Goal: Task Accomplishment & Management: Use online tool/utility

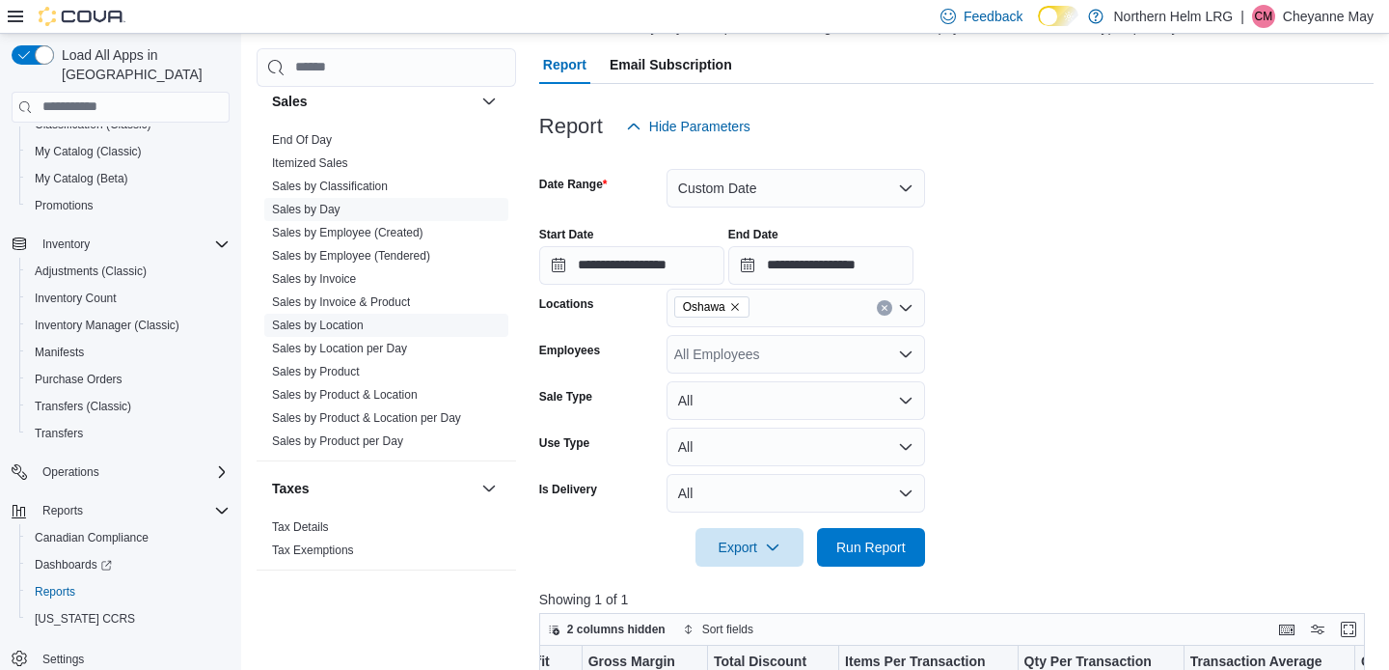
scroll to position [1265, 0]
click at [342, 252] on link "Sales by Employee (Tendered)" at bounding box center [351, 256] width 158 height 14
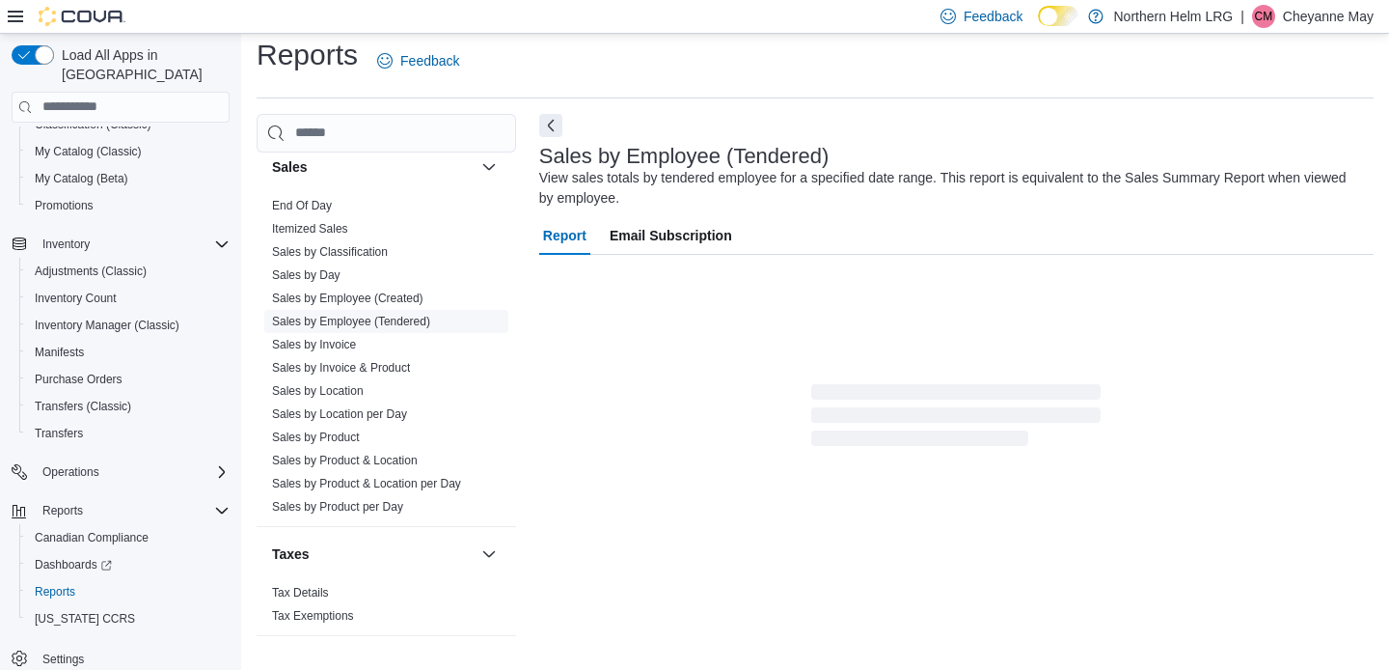
scroll to position [13, 0]
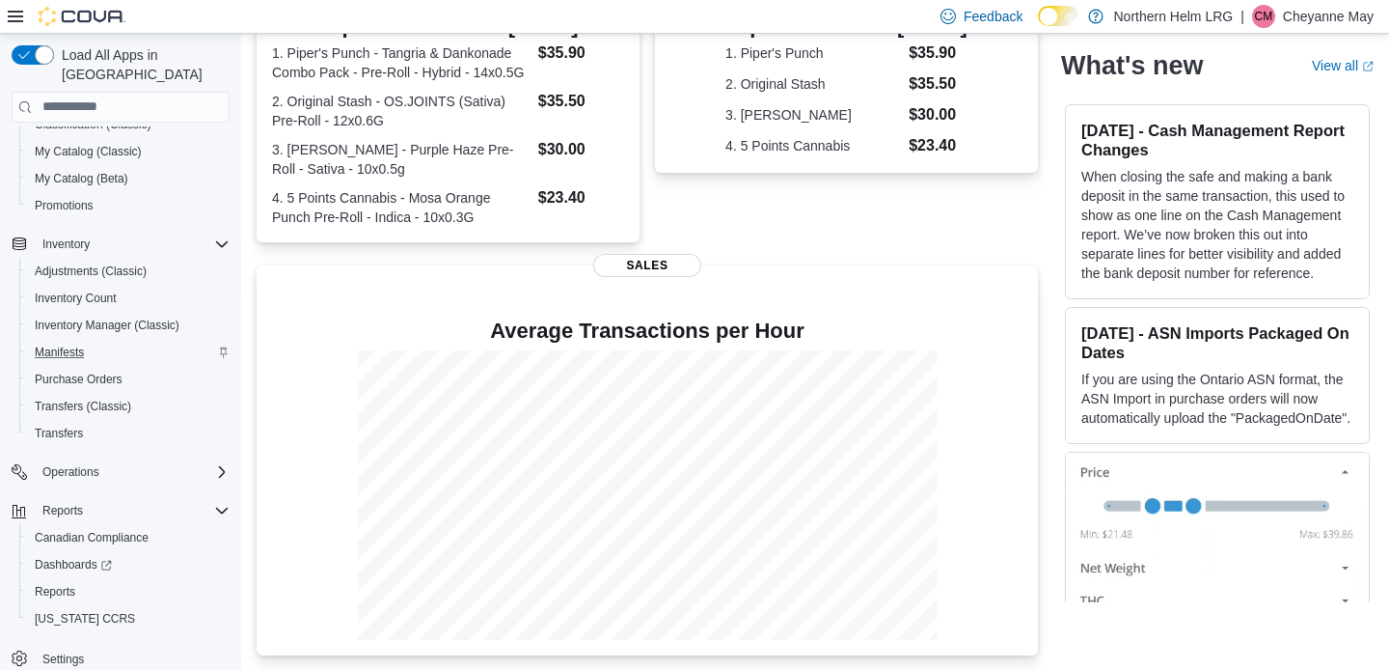
scroll to position [451, 0]
click at [68, 584] on span "Reports" at bounding box center [55, 591] width 41 height 15
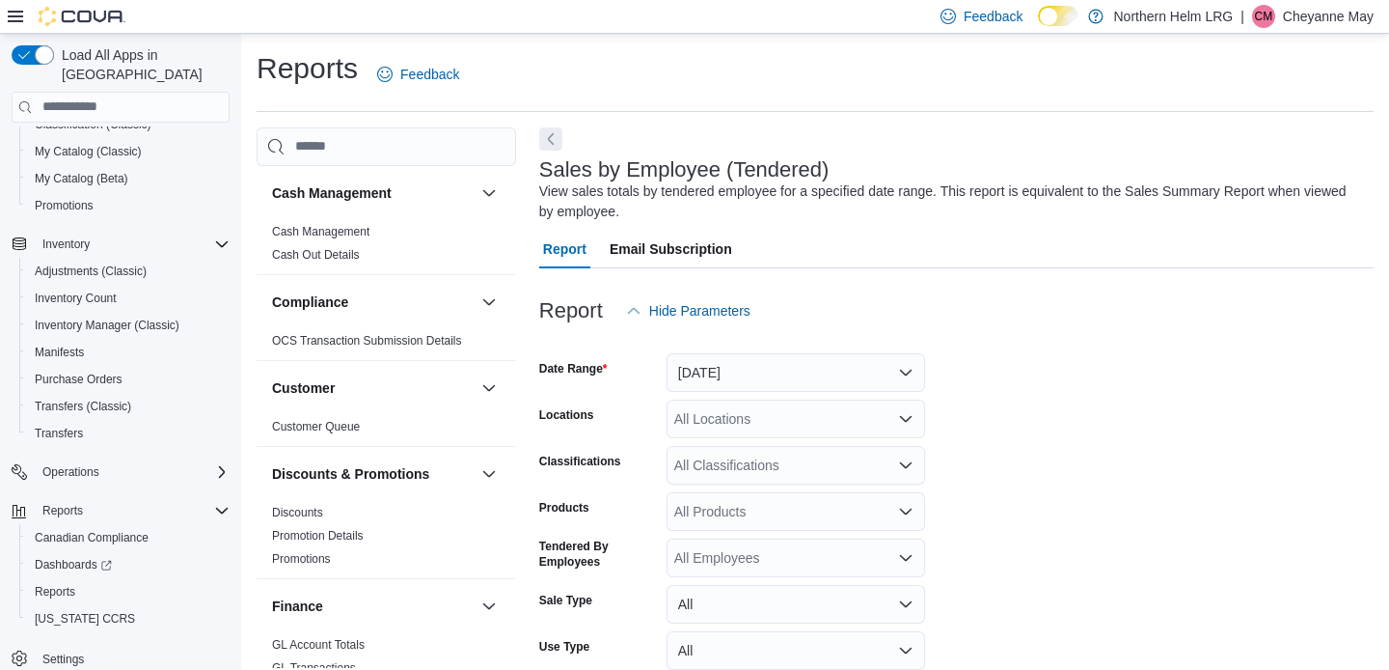
scroll to position [64, 0]
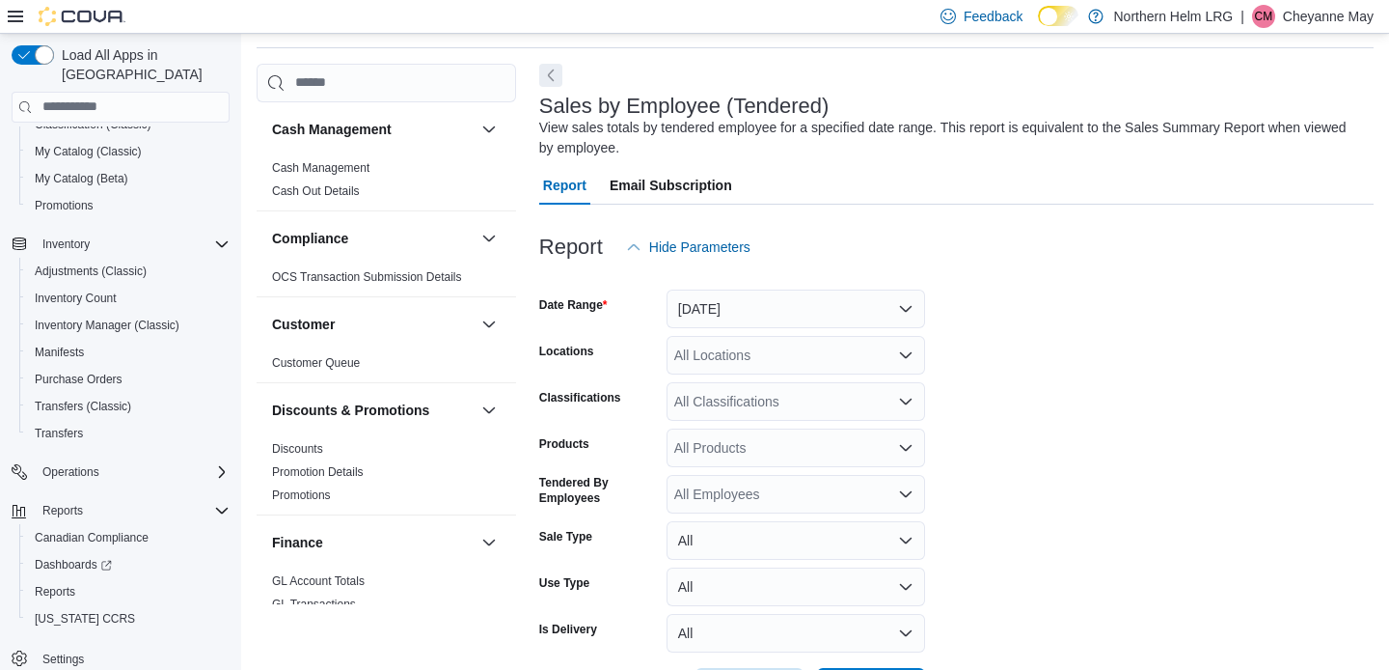
click at [812, 309] on button "Yesterday" at bounding box center [796, 308] width 259 height 39
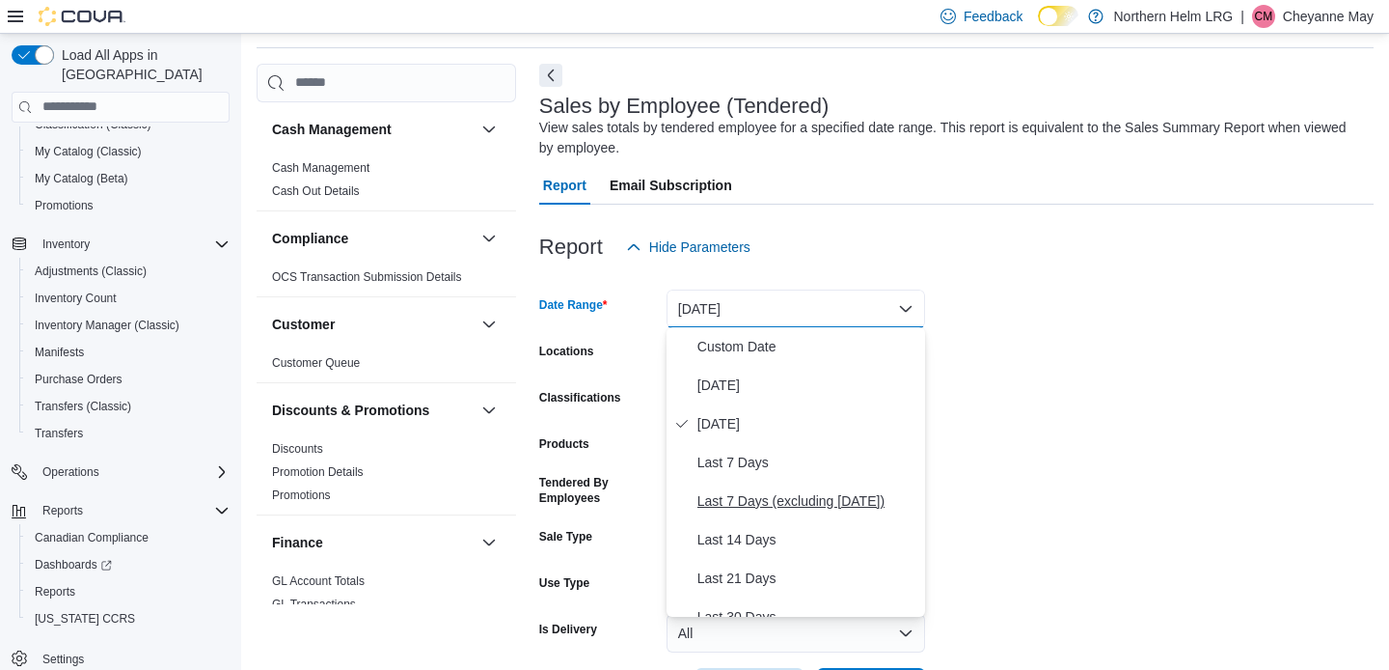
click at [788, 495] on span "Last 7 Days (excluding today)" at bounding box center [808, 500] width 220 height 23
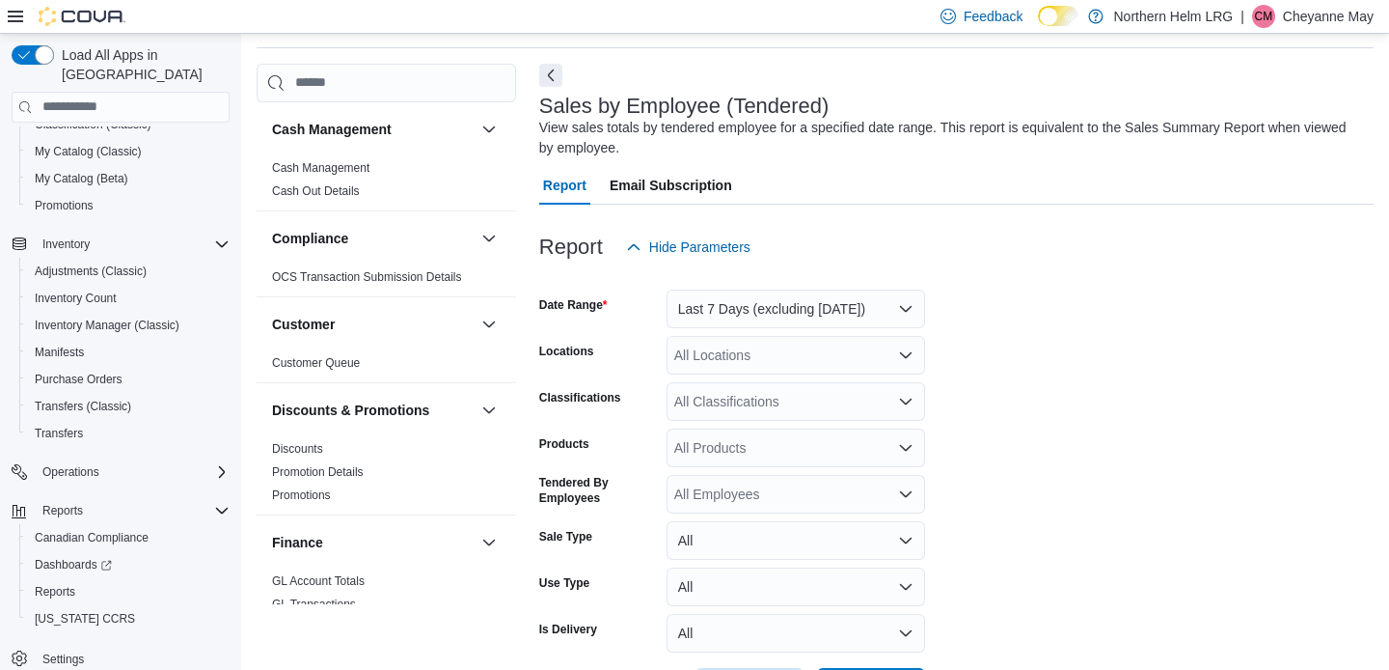
click at [844, 360] on div "All Locations" at bounding box center [796, 355] width 259 height 39
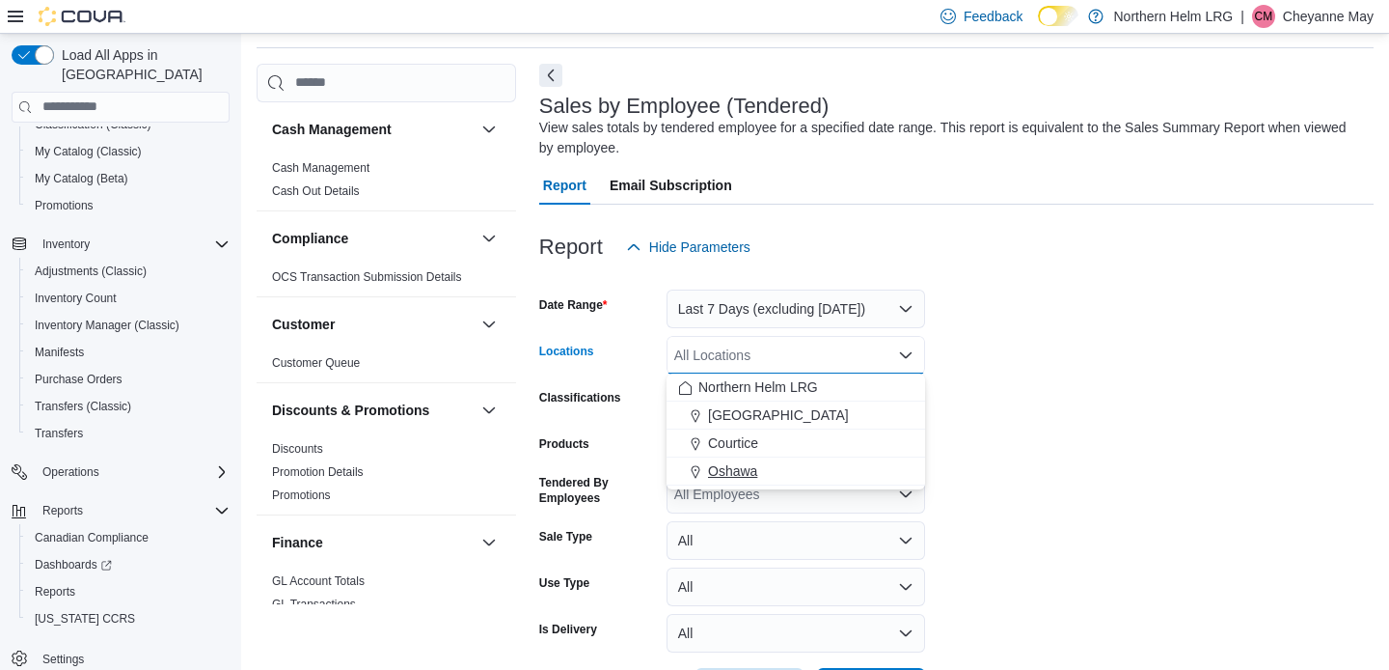
click at [761, 467] on div "Oshawa" at bounding box center [795, 470] width 235 height 19
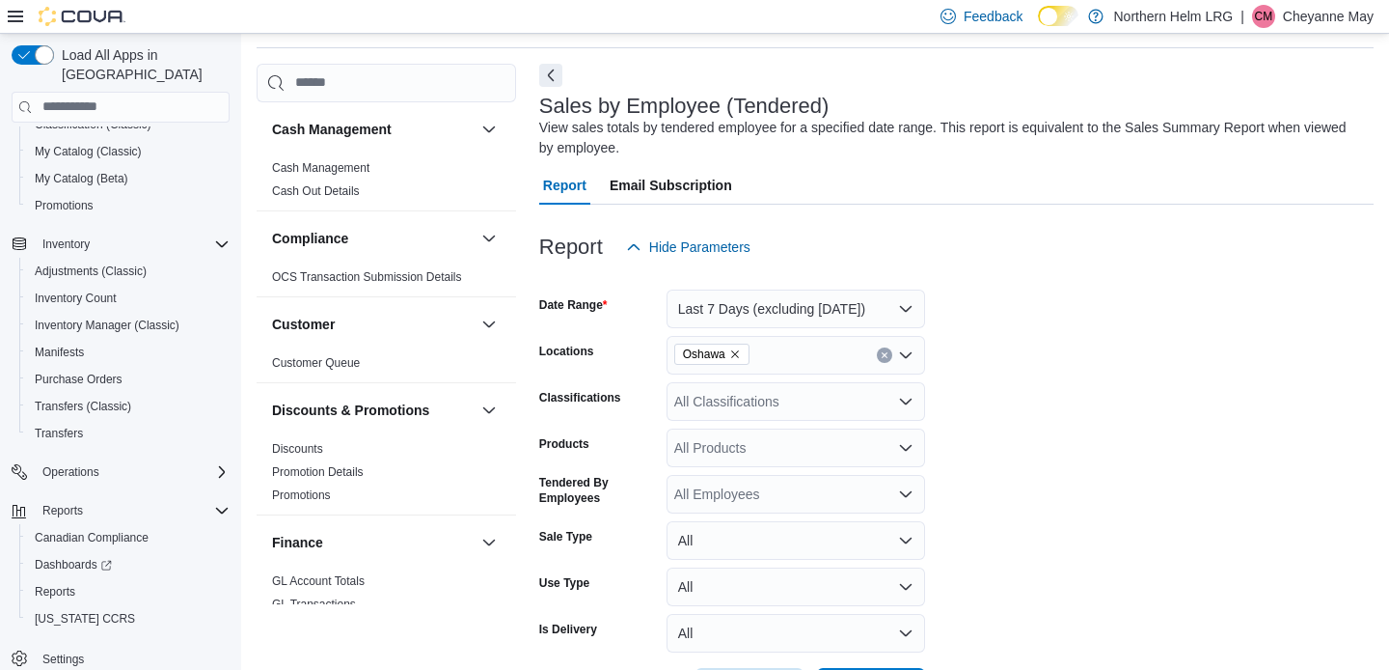
click at [1047, 372] on form "Date Range Last 7 Days (excluding today) Locations Oshawa Classifications All C…" at bounding box center [956, 486] width 835 height 440
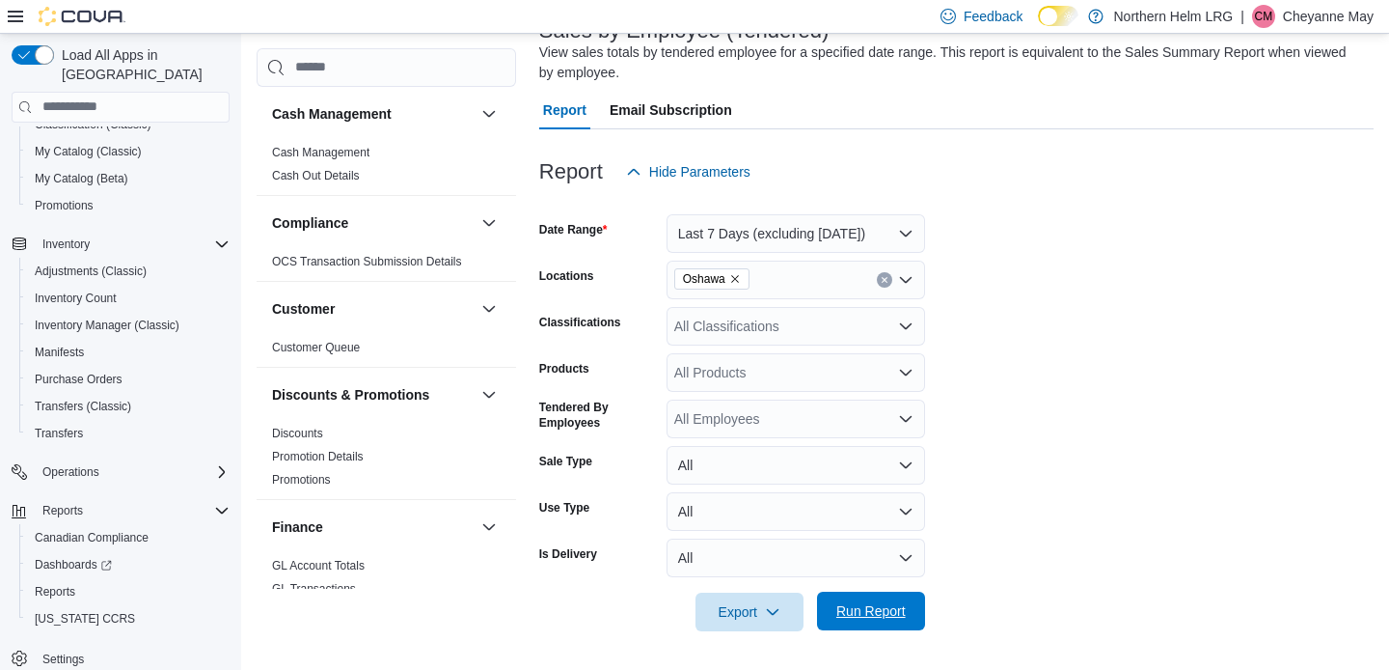
scroll to position [138, 0]
click at [903, 602] on span "Run Report" at bounding box center [870, 611] width 69 height 19
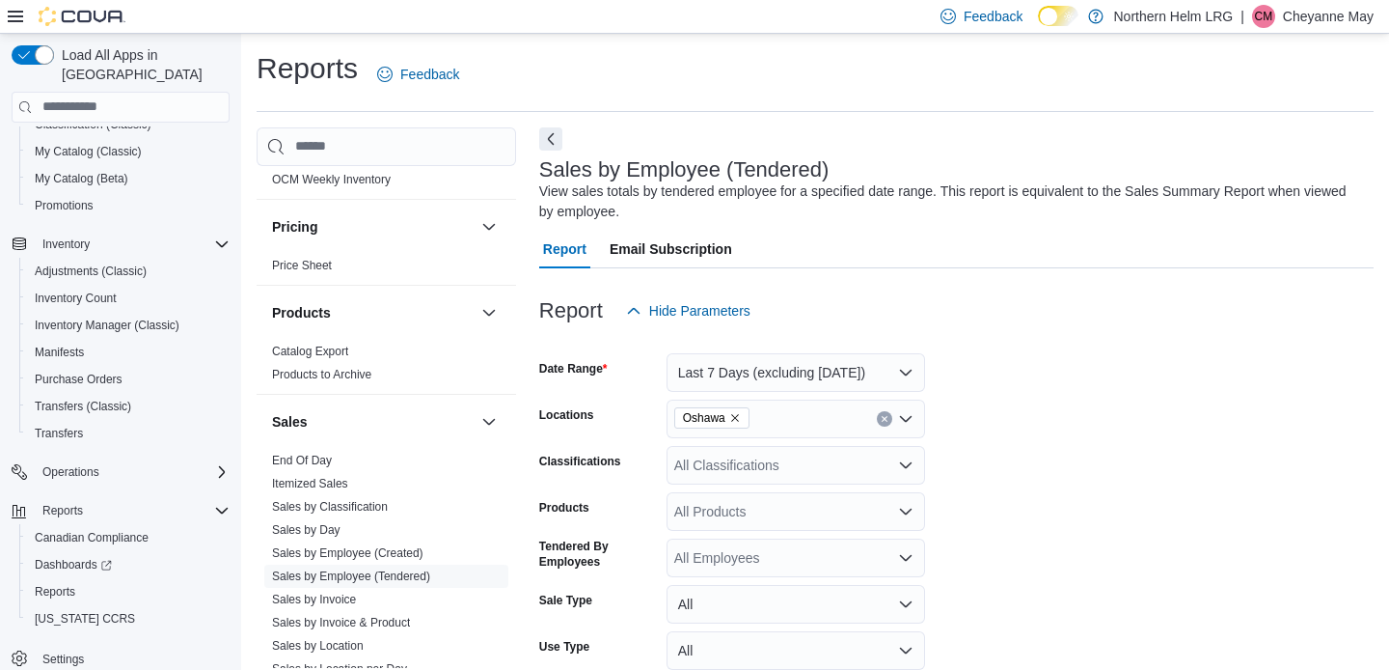
scroll to position [1046, 0]
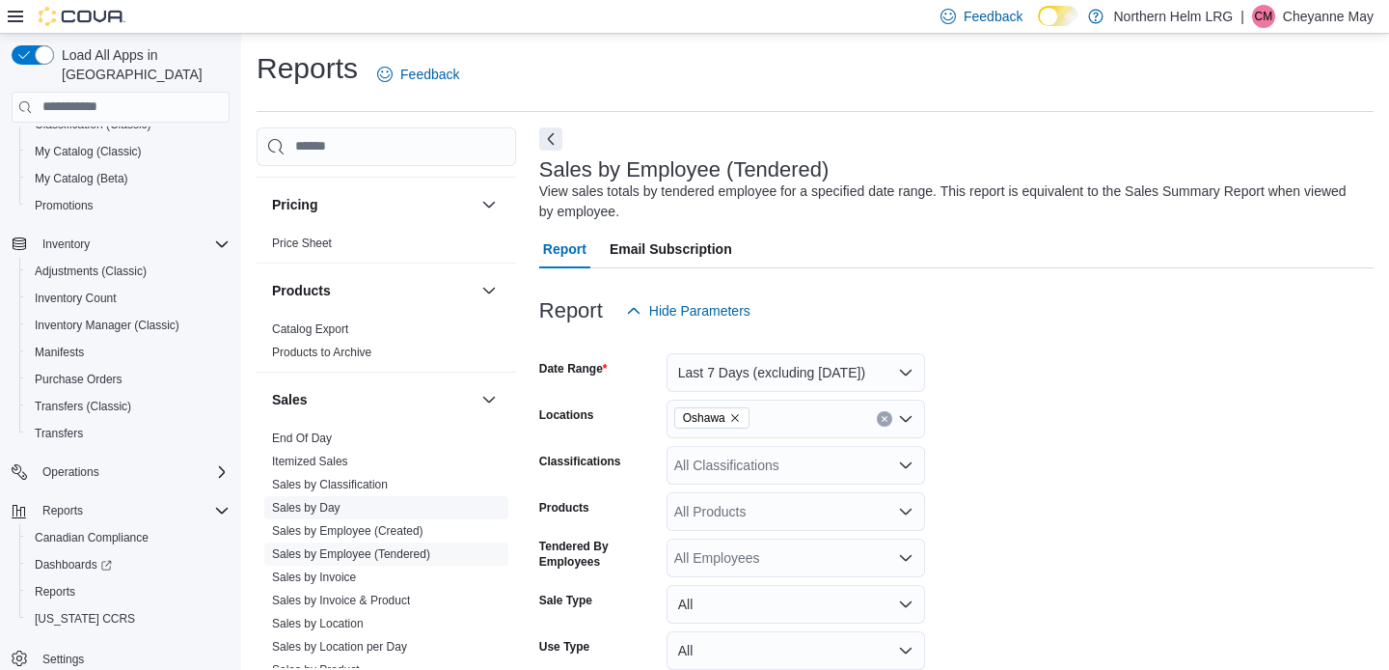
click at [318, 510] on link "Sales by Day" at bounding box center [306, 508] width 68 height 14
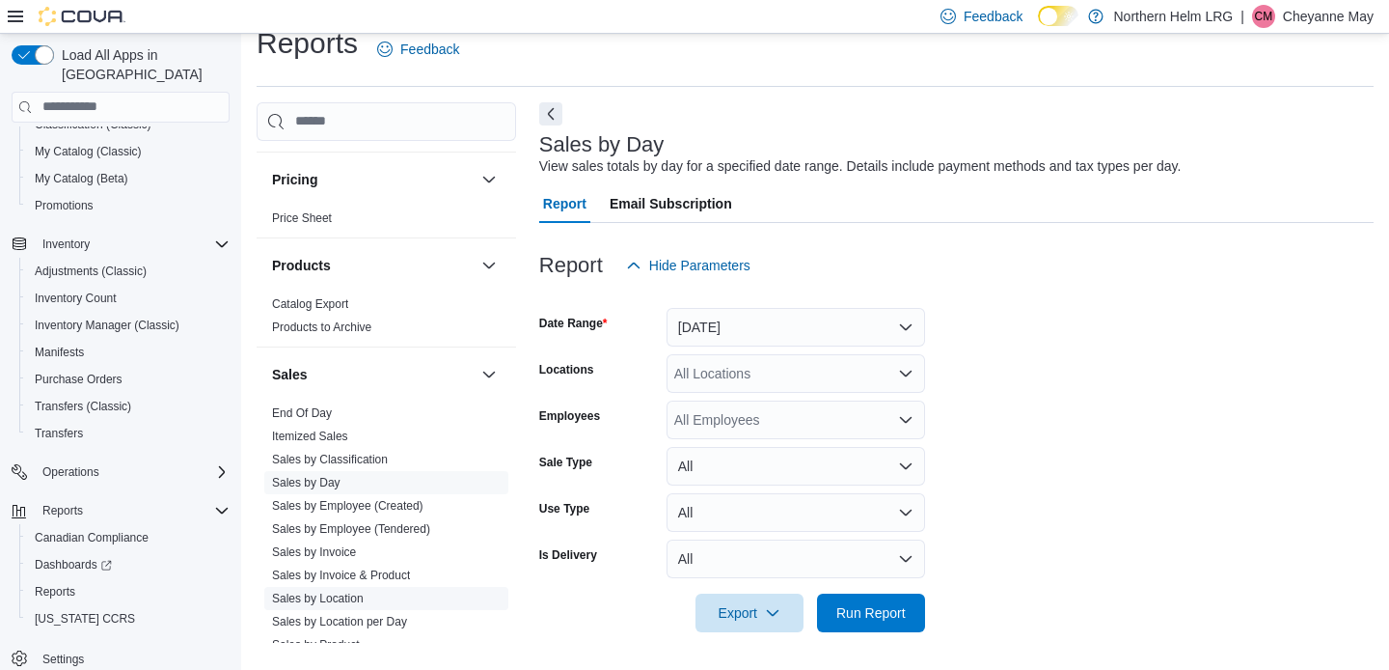
click at [328, 598] on link "Sales by Location" at bounding box center [318, 598] width 92 height 14
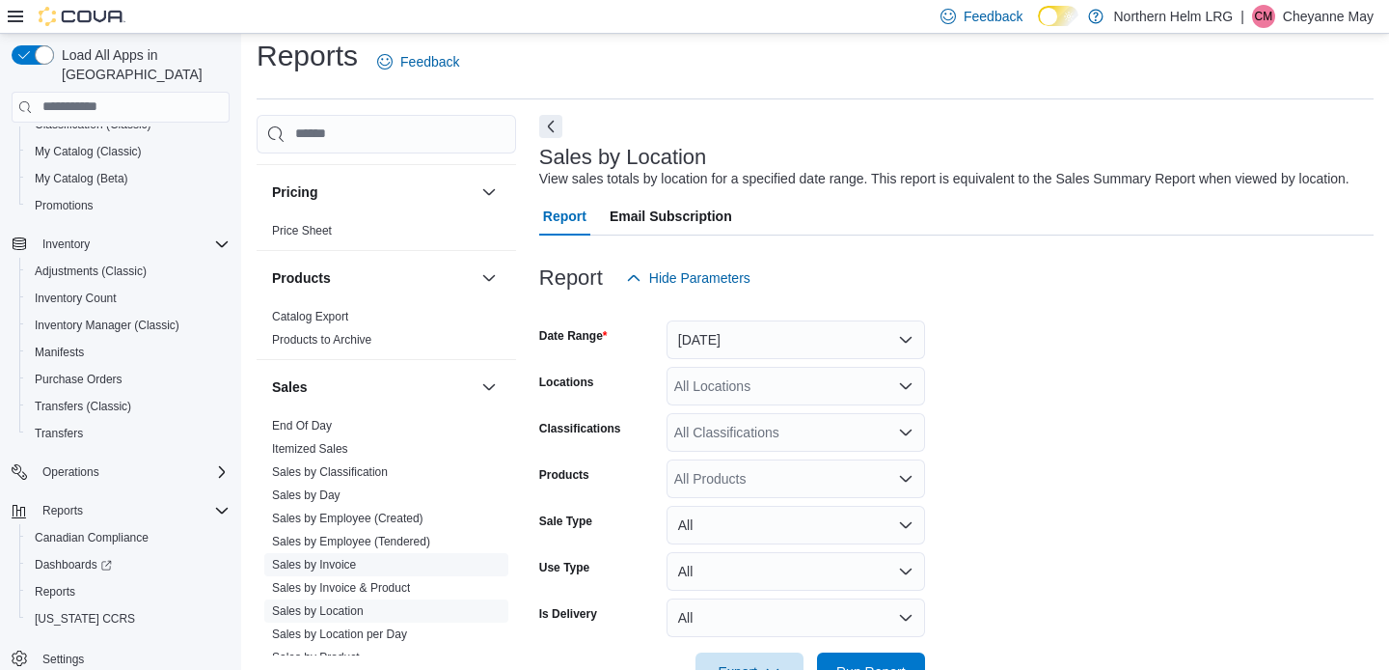
scroll to position [43, 0]
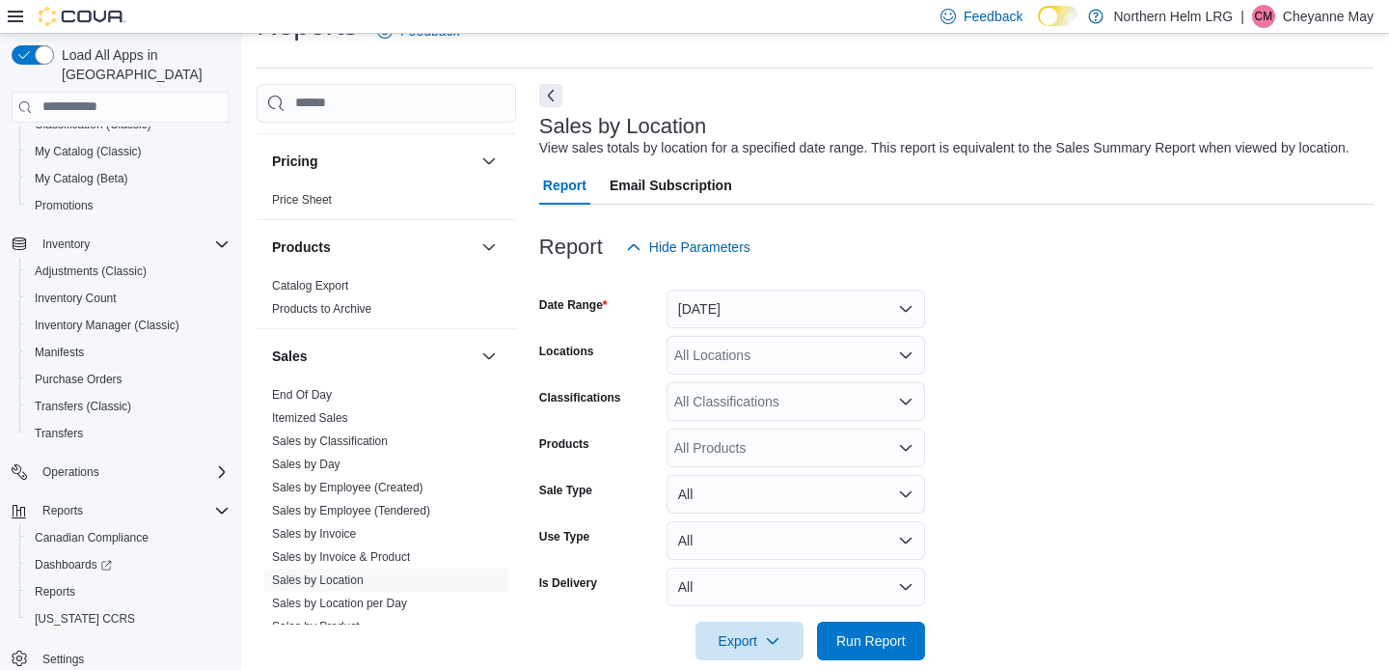
click at [761, 314] on button "Yesterday" at bounding box center [796, 308] width 259 height 39
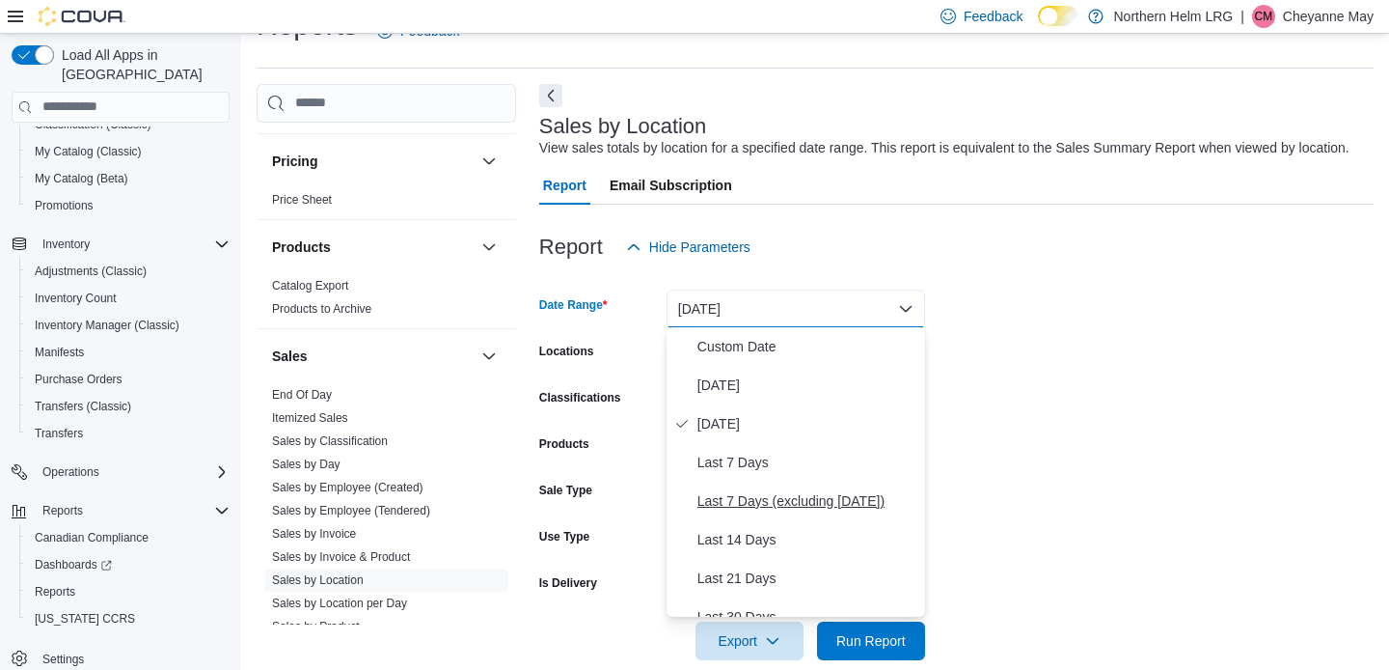
click at [774, 502] on span "Last 7 Days (excluding today)" at bounding box center [808, 500] width 220 height 23
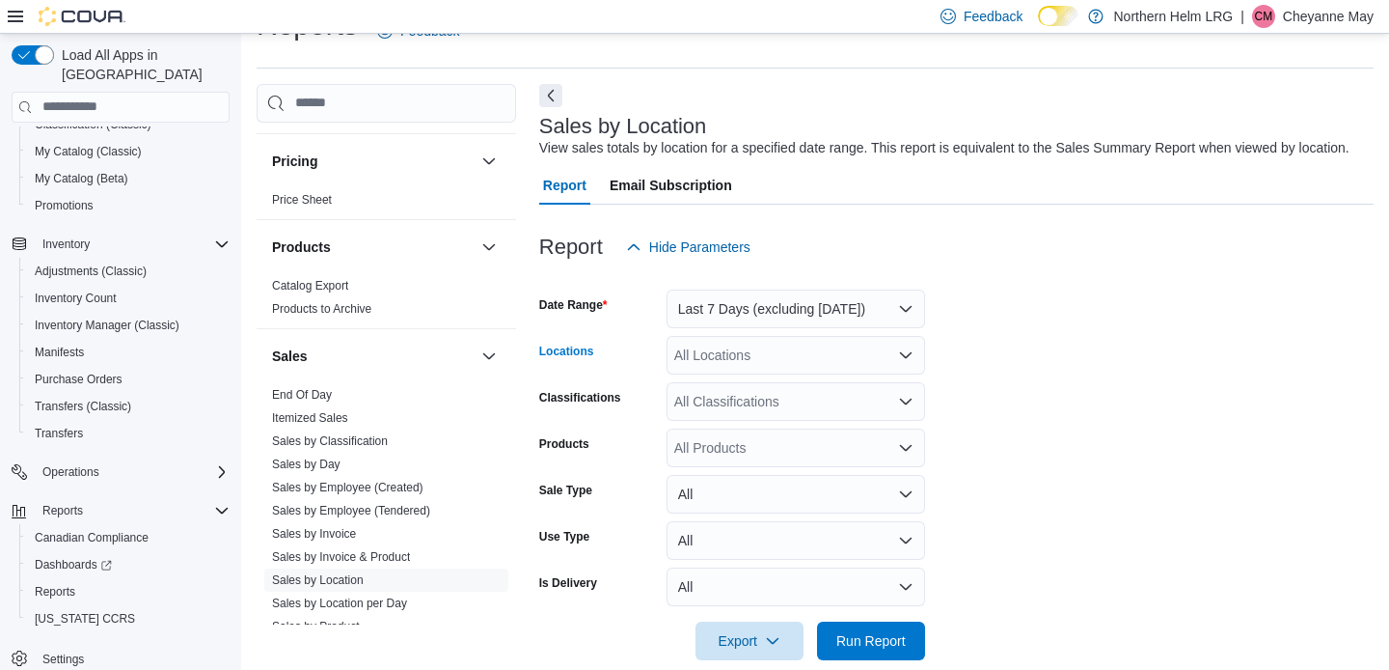
click at [814, 361] on div "All Locations" at bounding box center [796, 355] width 259 height 39
click at [750, 464] on span "Oshawa" at bounding box center [732, 470] width 49 height 19
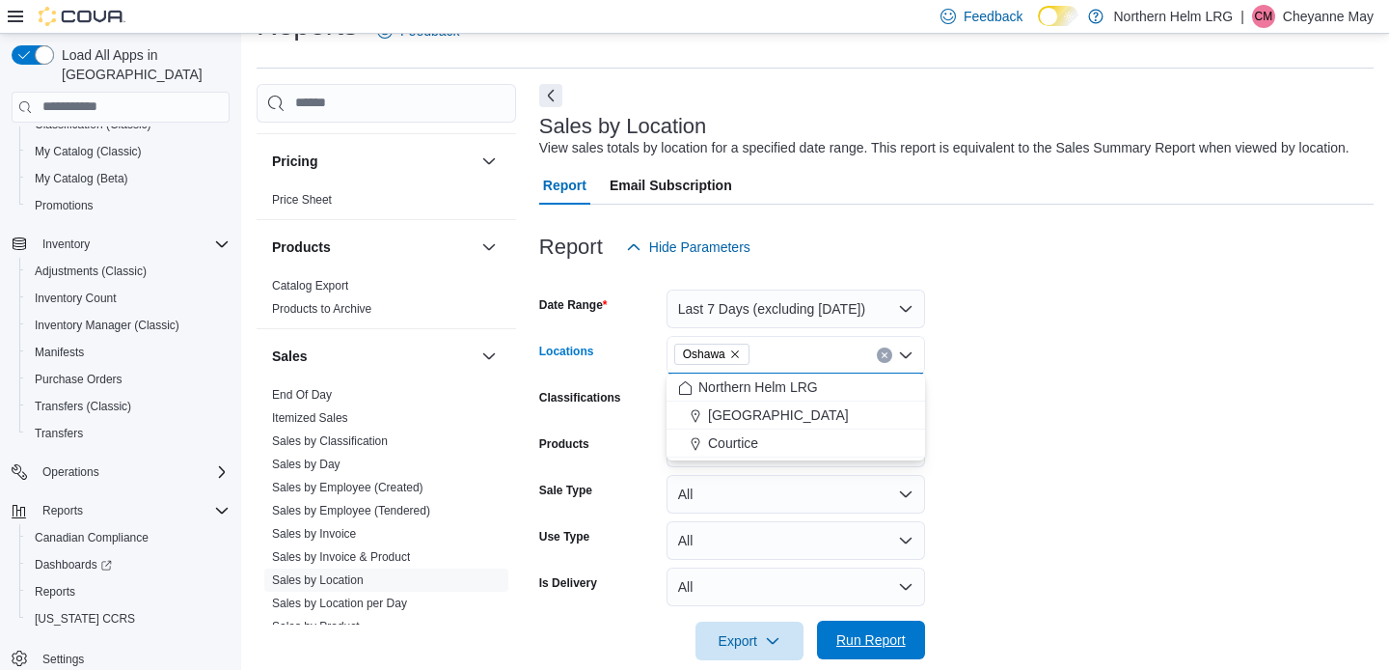
click at [877, 634] on span "Run Report" at bounding box center [870, 639] width 69 height 19
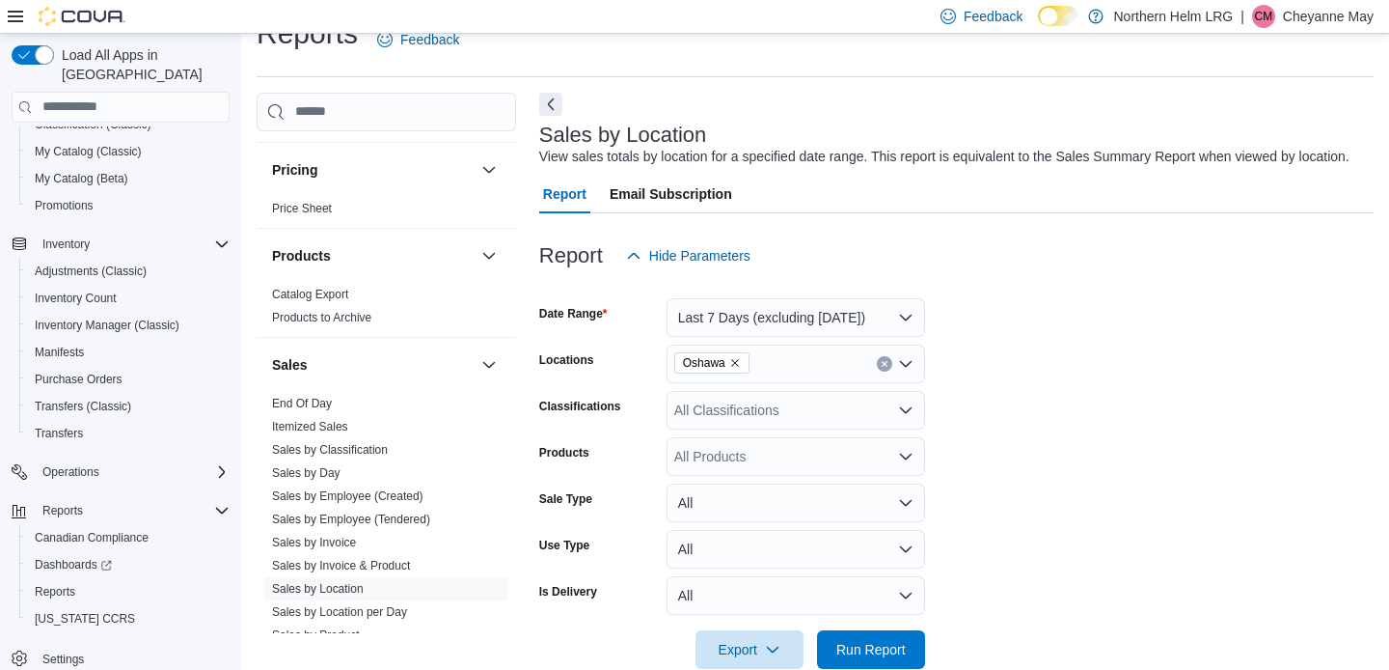
scroll to position [34, 0]
